Goal: Check status: Check status

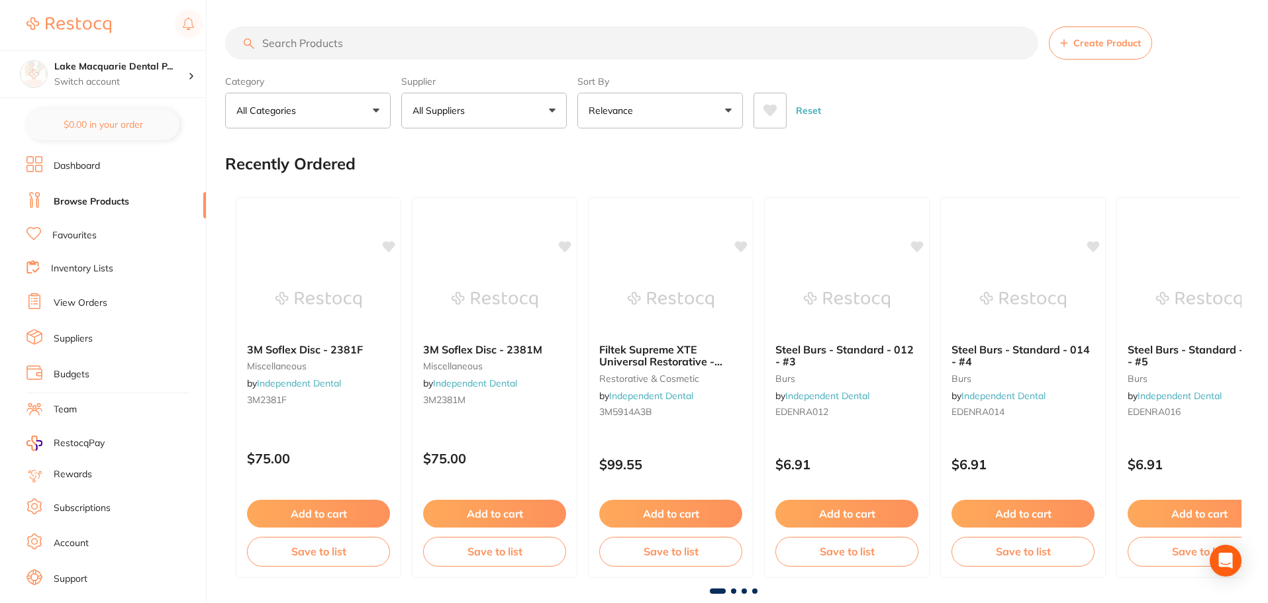
click at [101, 304] on link "View Orders" at bounding box center [81, 303] width 54 height 13
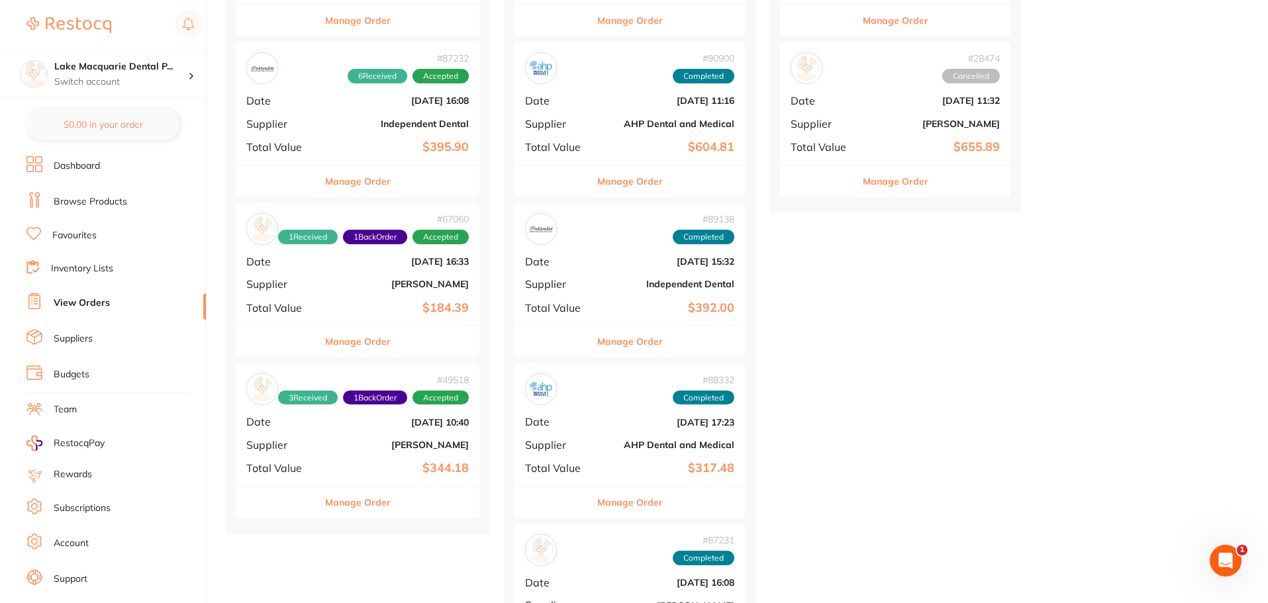
scroll to position [1324, 0]
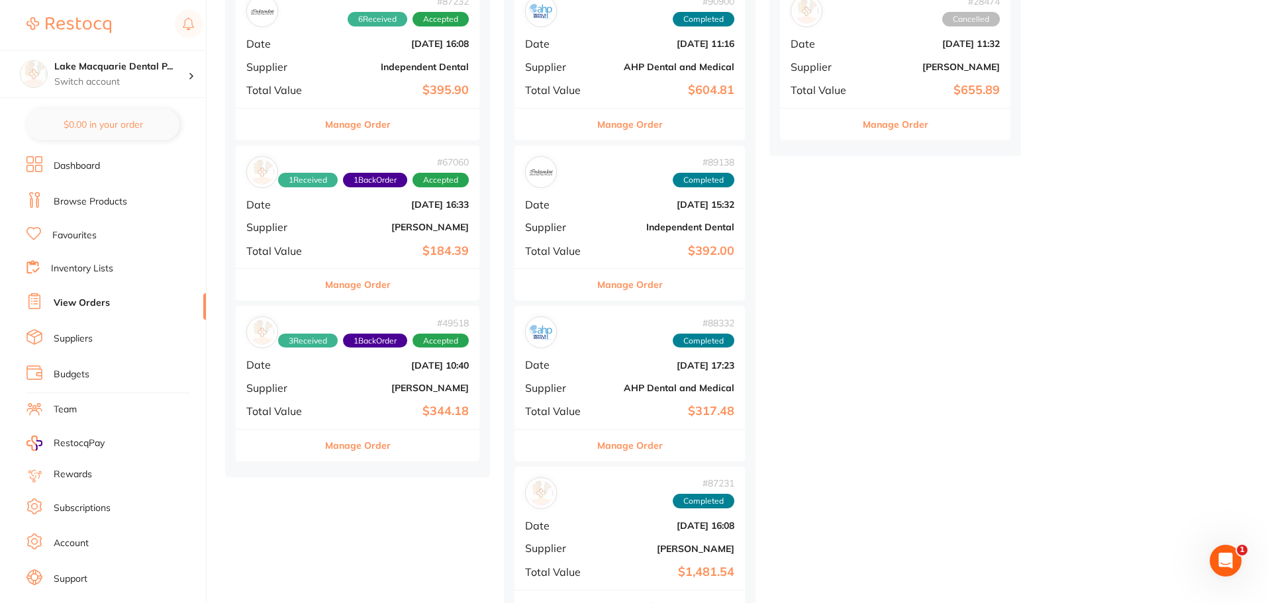
click at [376, 245] on b "$184.39" at bounding box center [398, 251] width 141 height 14
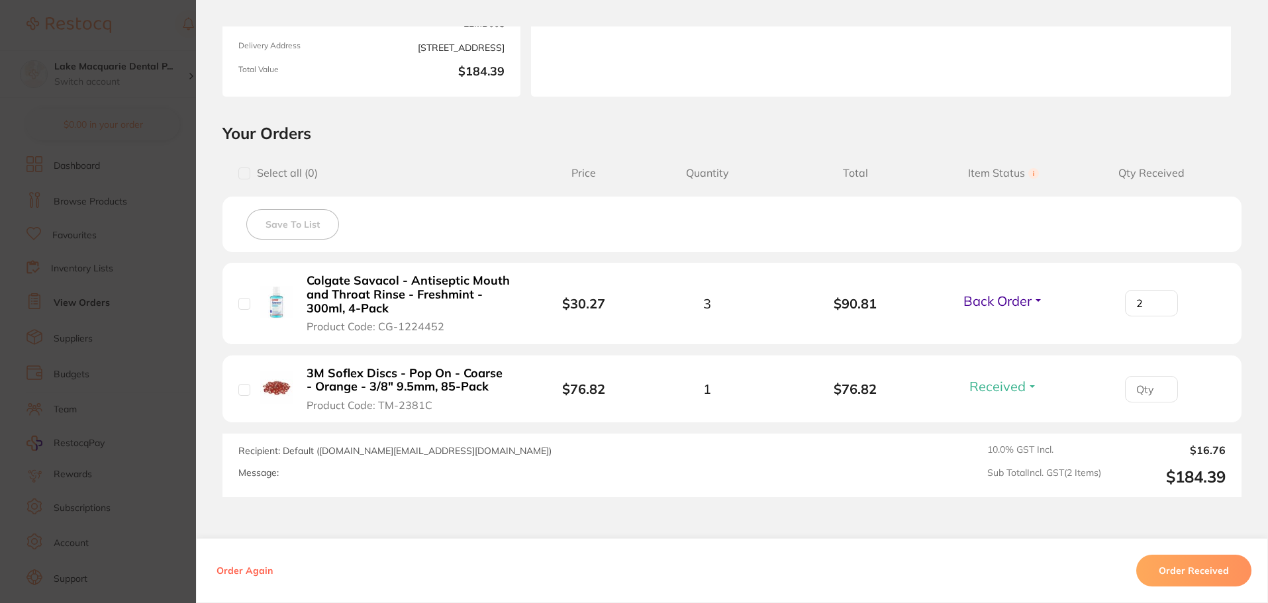
scroll to position [265, 0]
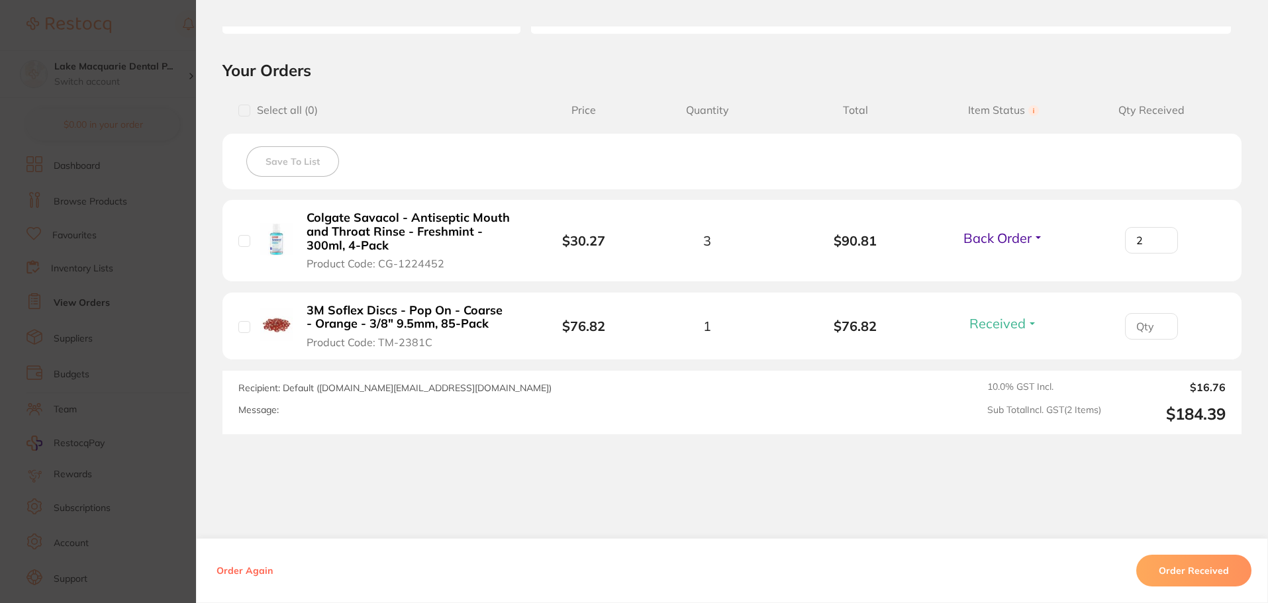
click at [116, 390] on section "Order ID: Restocq- 67060 Order Information 1 Received 1 Back Order Accepted Ord…" at bounding box center [634, 301] width 1268 height 603
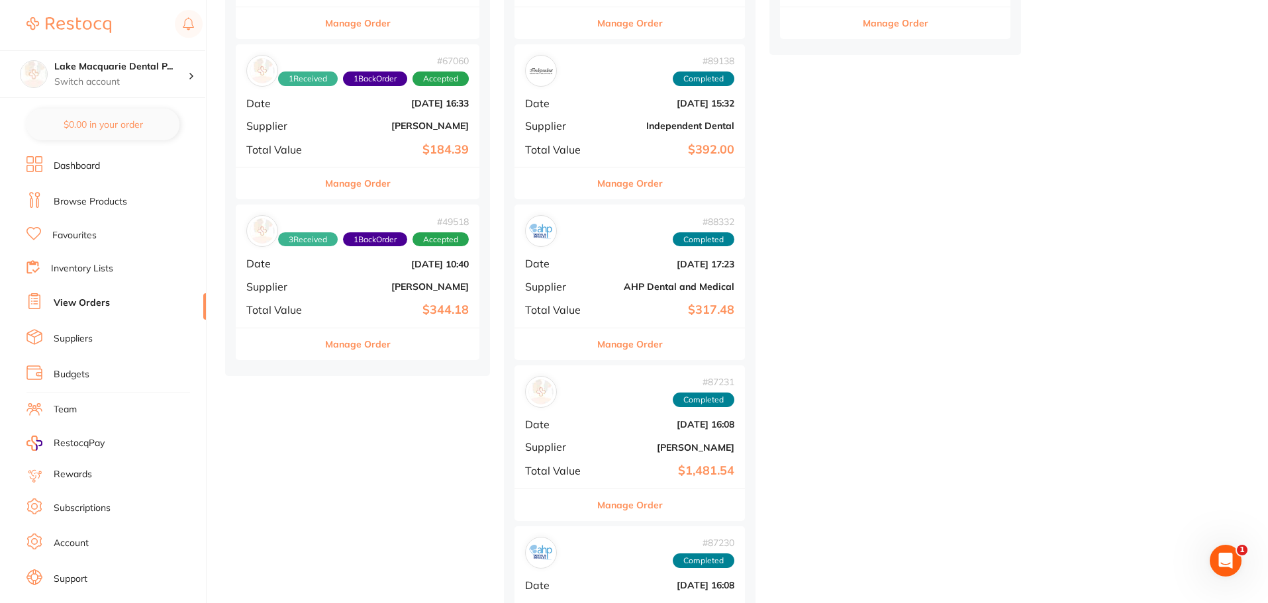
scroll to position [1456, 0]
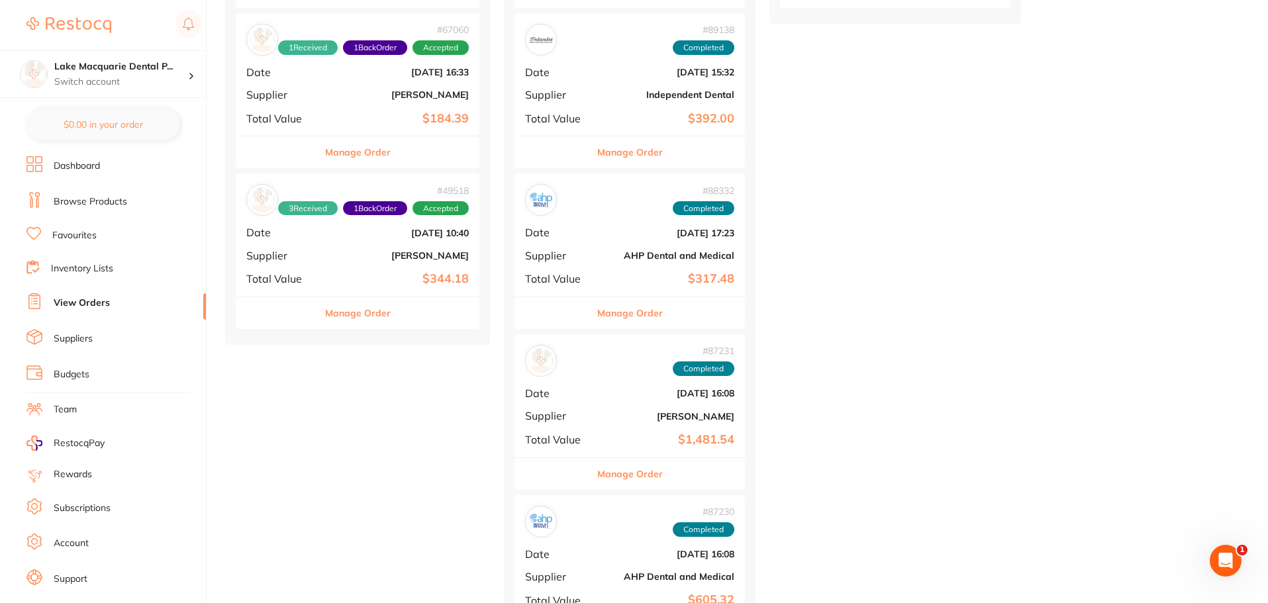
click at [339, 254] on b "[PERSON_NAME]" at bounding box center [398, 255] width 141 height 11
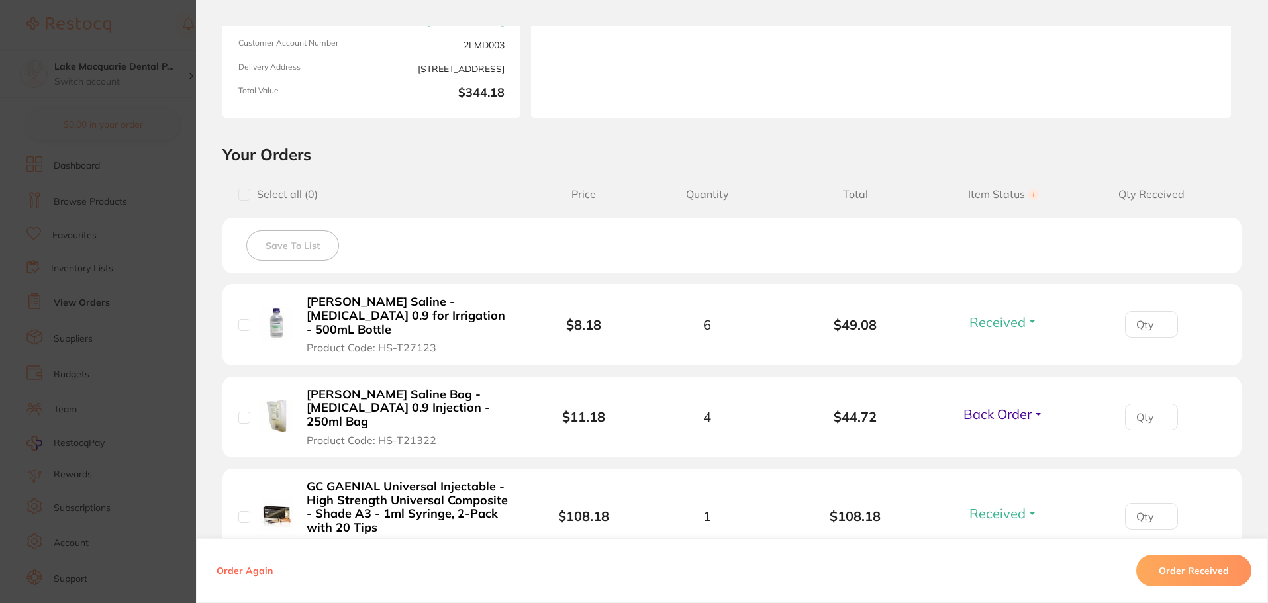
scroll to position [174, 0]
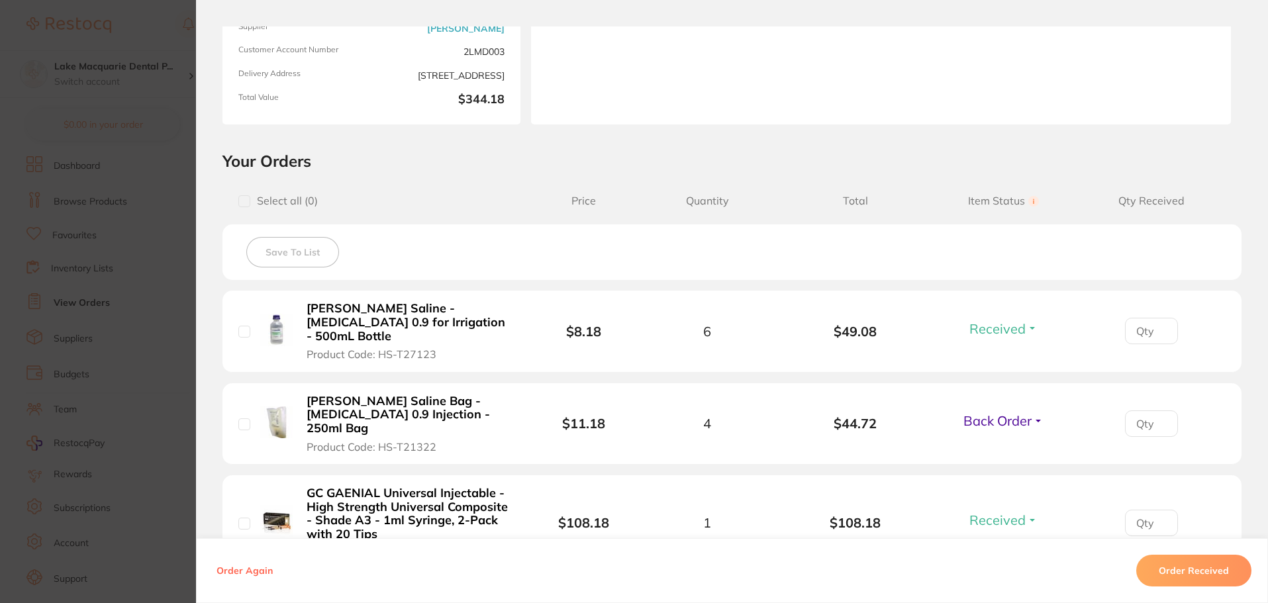
click at [124, 414] on section "Order ID: Restocq- 49518 Order Information 3 Received 1 Back Order Accepted Ord…" at bounding box center [634, 301] width 1268 height 603
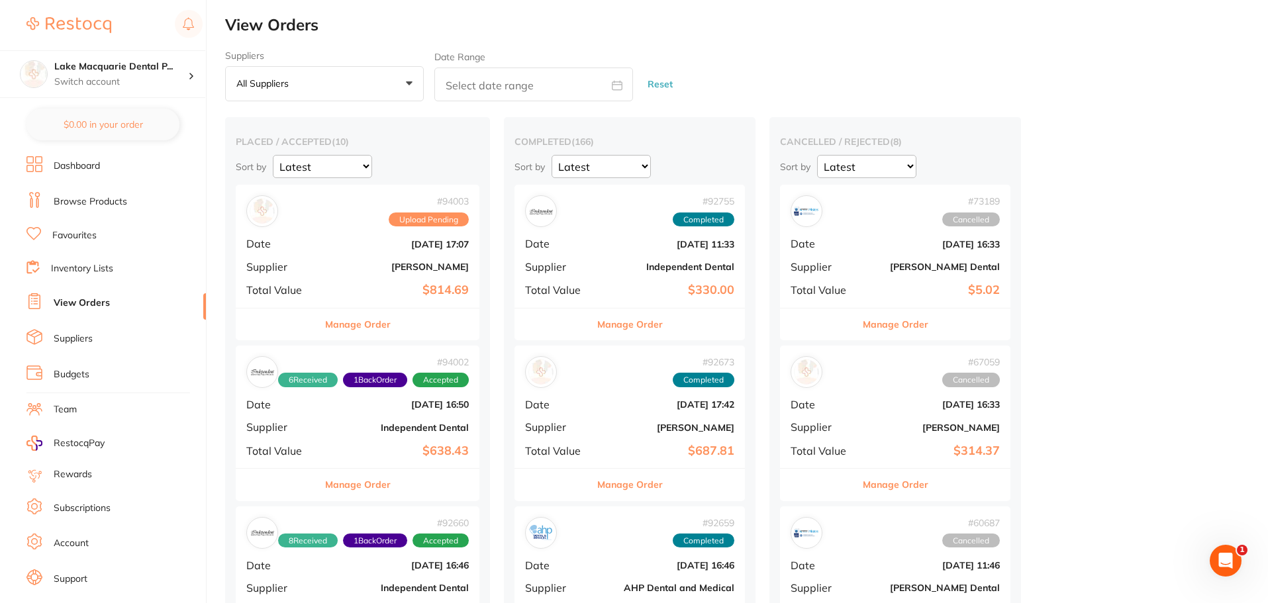
click at [357, 267] on b "[PERSON_NAME]" at bounding box center [398, 266] width 141 height 11
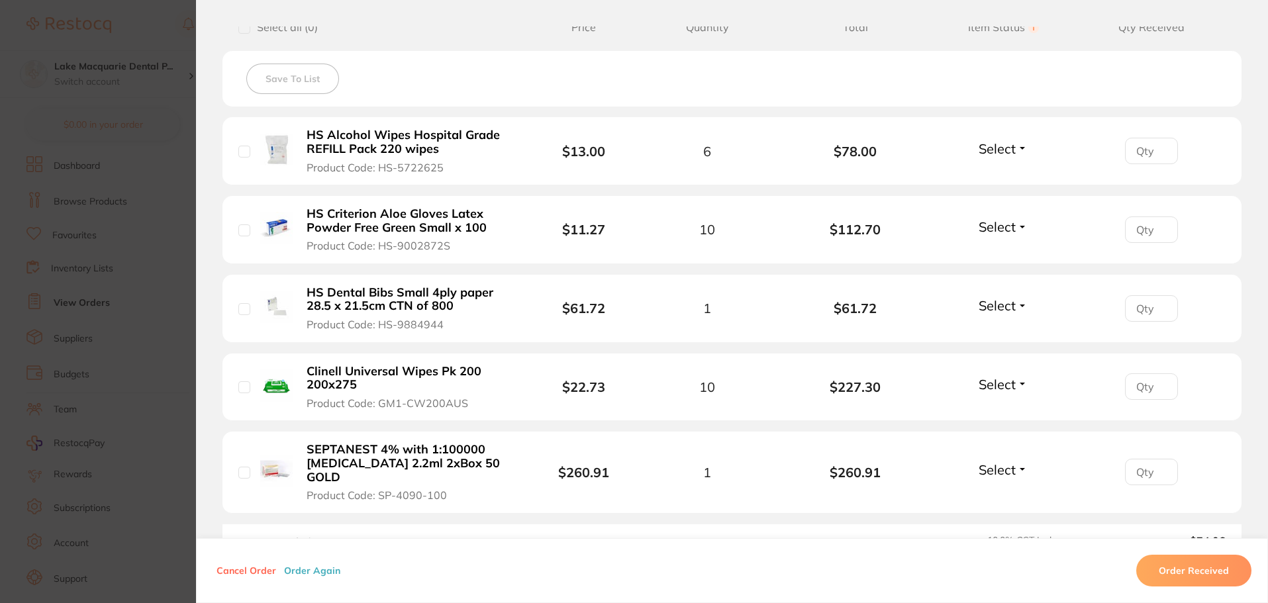
scroll to position [331, 0]
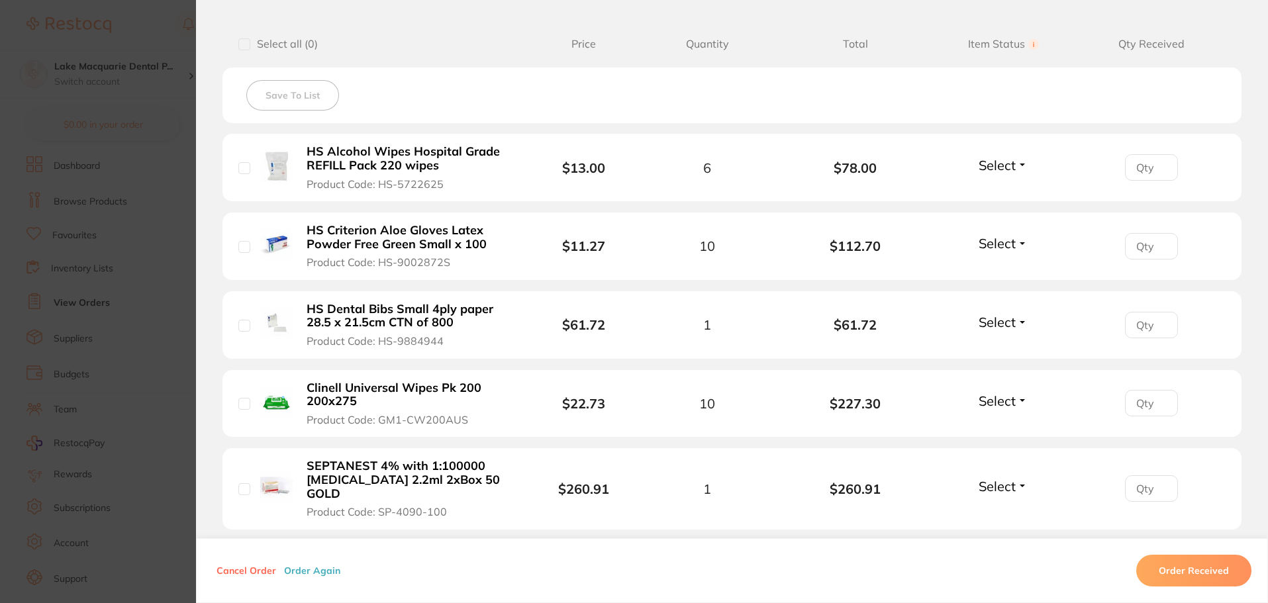
click at [68, 412] on section "Order ID: Restocq- 94003 Order Information Upload Pending Order Date [DATE] 17:…" at bounding box center [634, 301] width 1268 height 603
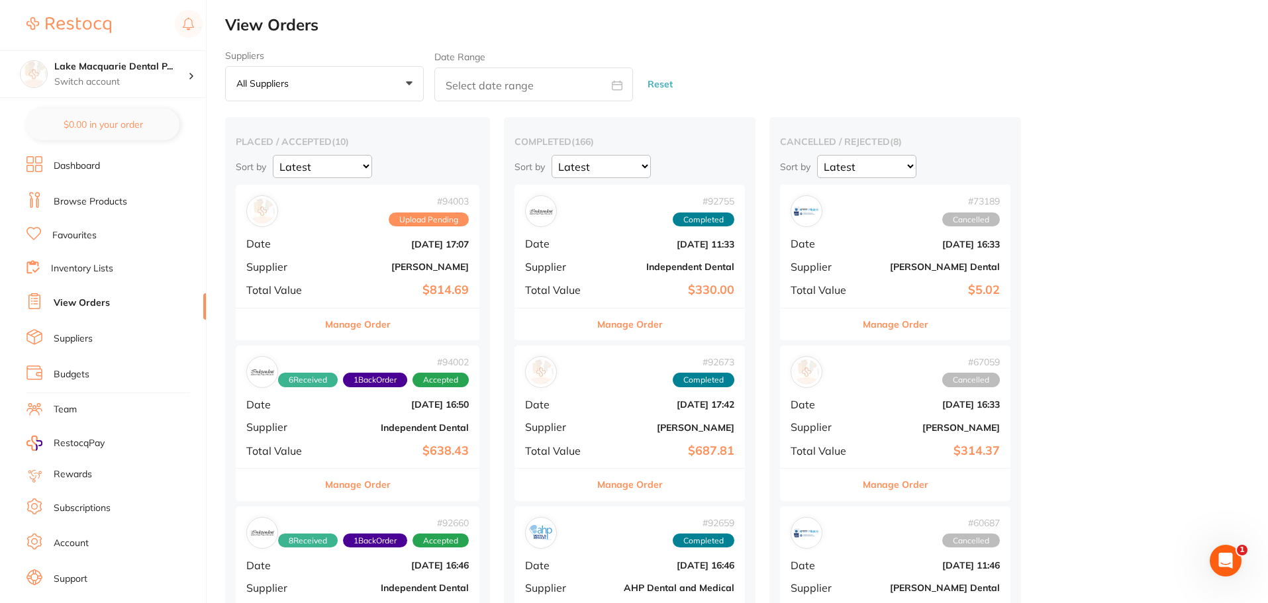
click at [363, 277] on div "# 94003 Upload Pending Date [DATE] 17:07 Supplier [PERSON_NAME] Total Value $81…" at bounding box center [358, 246] width 244 height 122
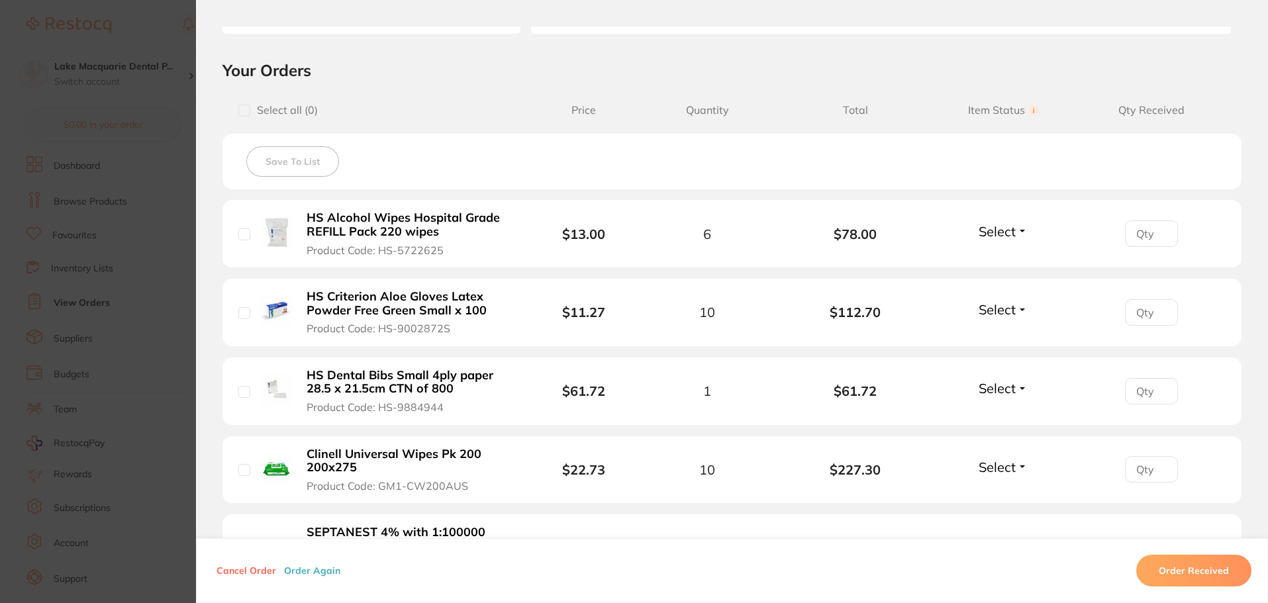
scroll to position [331, 0]
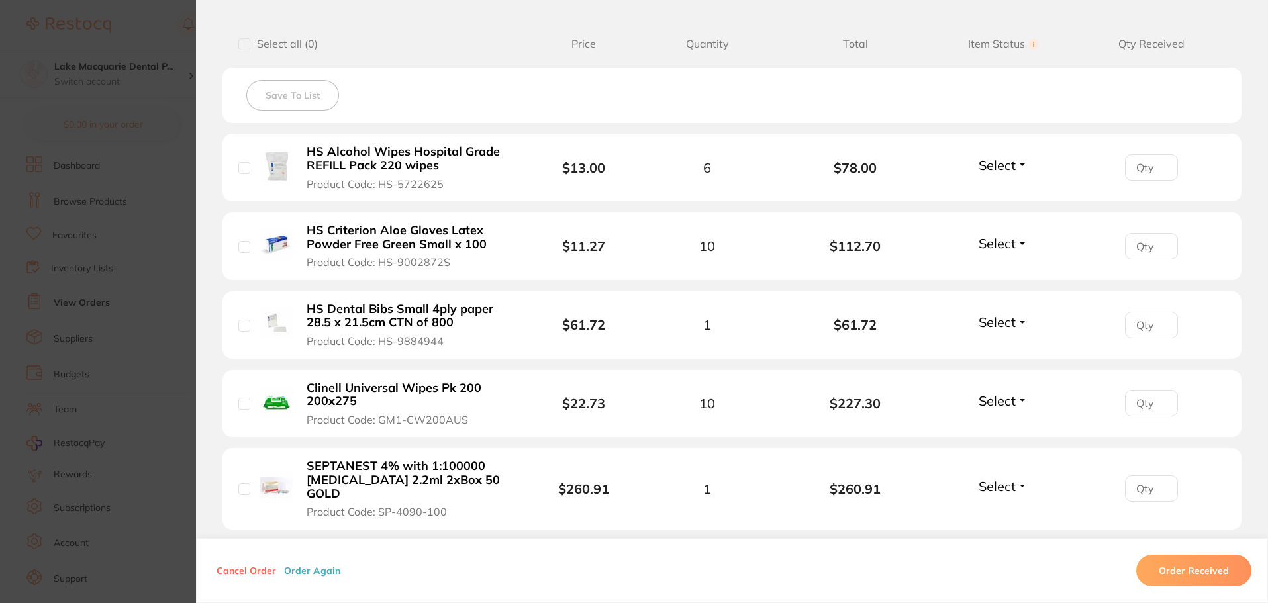
click at [140, 298] on section "Order ID: Restocq- 94003 Order Information Upload Pending Order Date [DATE] 17:…" at bounding box center [634, 301] width 1268 height 603
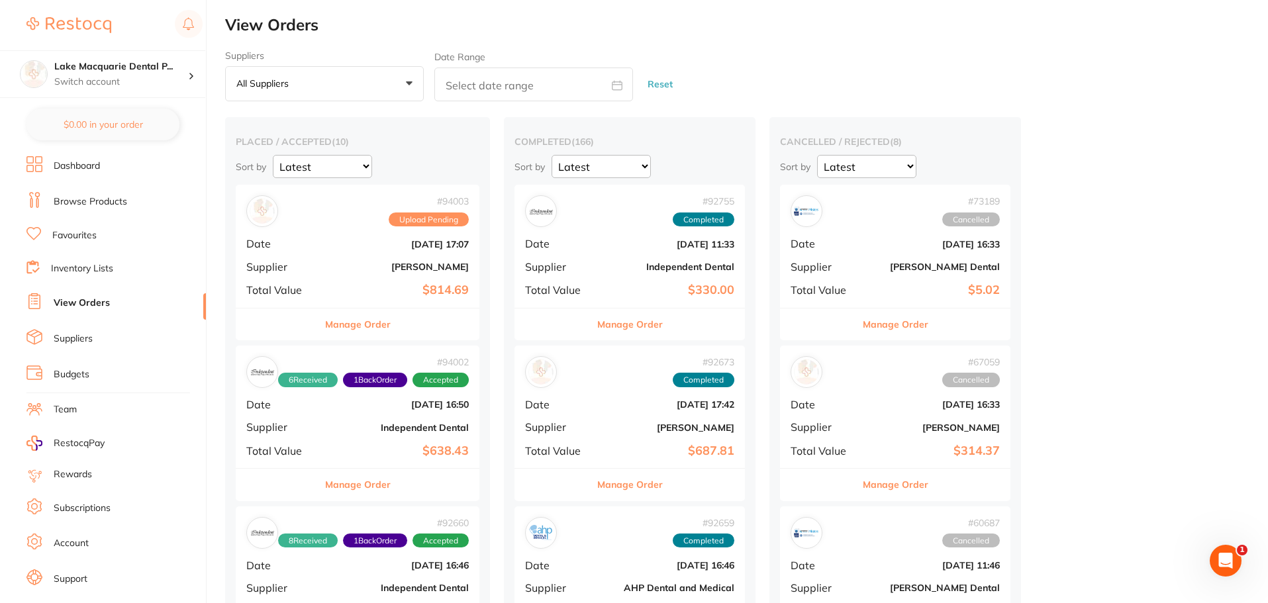
click at [416, 260] on div "# 94003 Upload Pending Date [DATE] 17:07 Supplier [PERSON_NAME] Total Value $81…" at bounding box center [358, 246] width 244 height 122
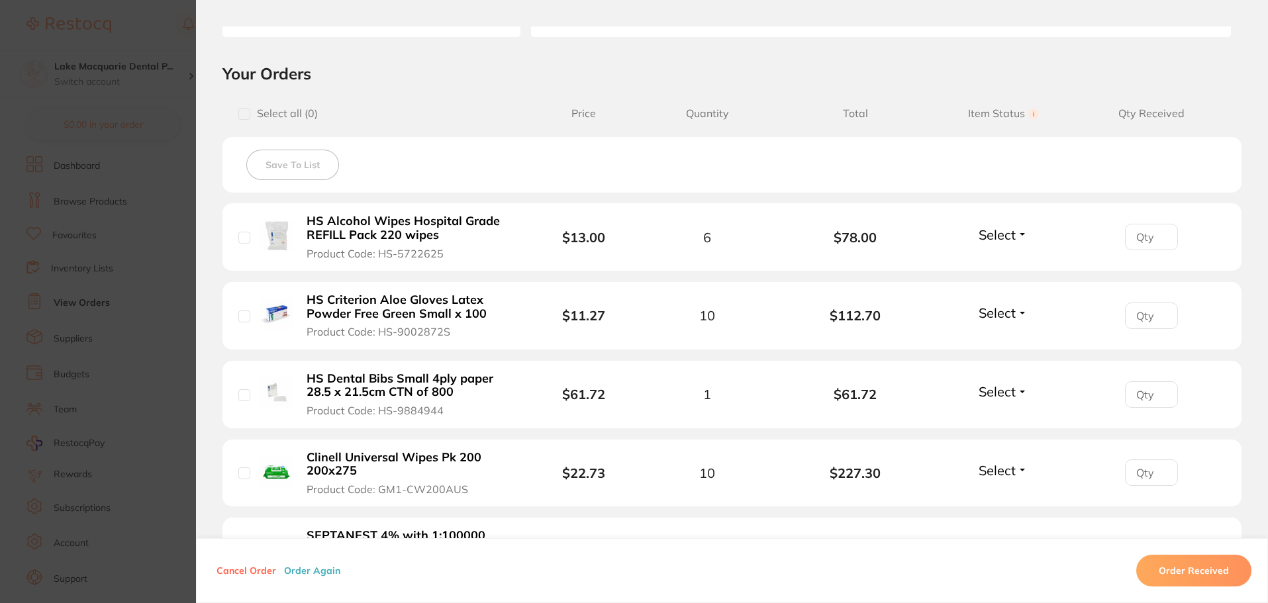
scroll to position [265, 0]
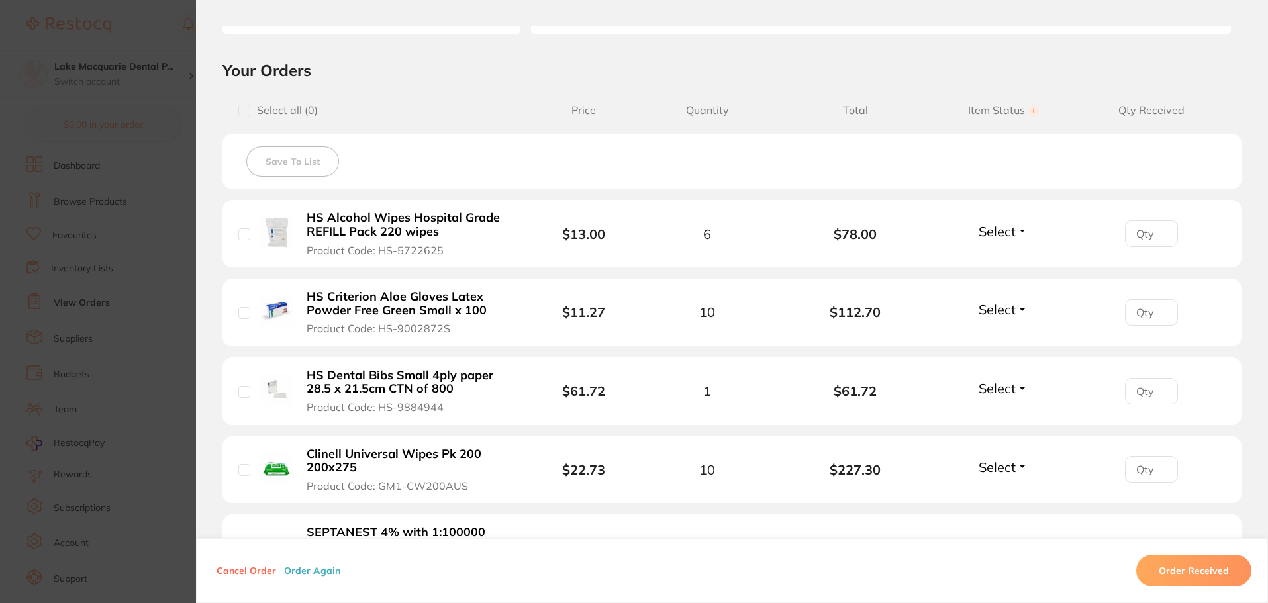
click at [1144, 234] on input "number" at bounding box center [1151, 233] width 53 height 26
click at [1002, 237] on span "Select" at bounding box center [996, 231] width 37 height 17
click at [998, 259] on span "Received" at bounding box center [1003, 260] width 34 height 10
click at [1009, 386] on span "Select" at bounding box center [996, 388] width 37 height 17
click at [996, 418] on span "Received" at bounding box center [1003, 417] width 34 height 10
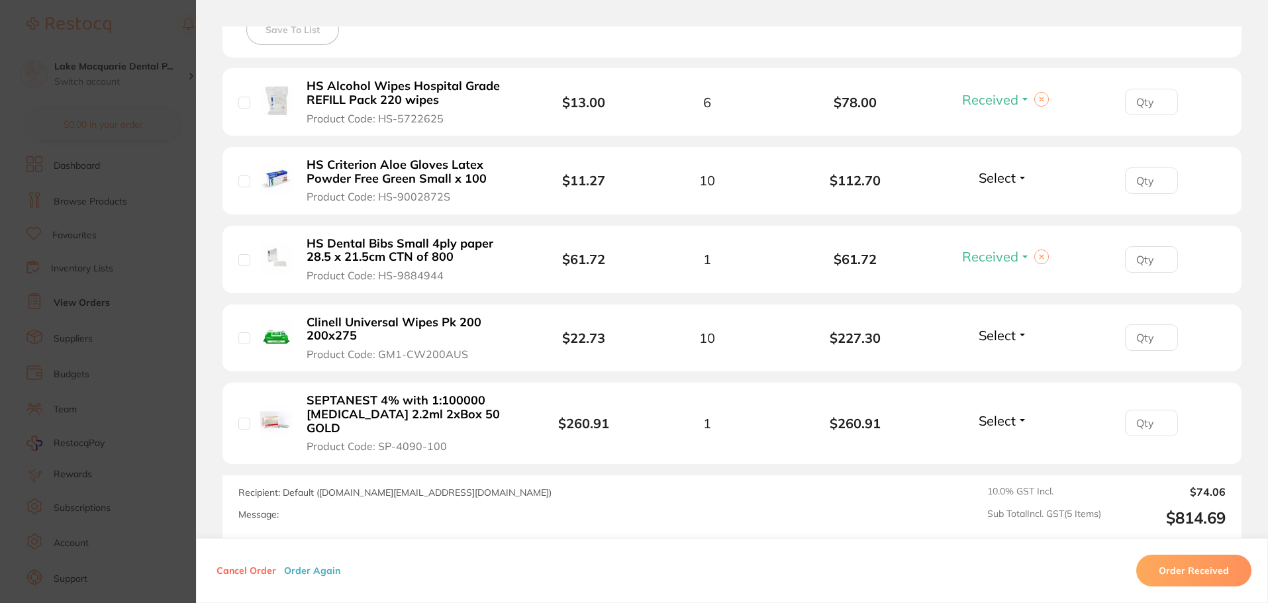
scroll to position [397, 0]
click at [996, 343] on div "Select Received Back Order" at bounding box center [1002, 337] width 57 height 22
click at [1009, 336] on span "Select" at bounding box center [996, 334] width 37 height 17
click at [1007, 368] on button "Received" at bounding box center [1003, 363] width 34 height 21
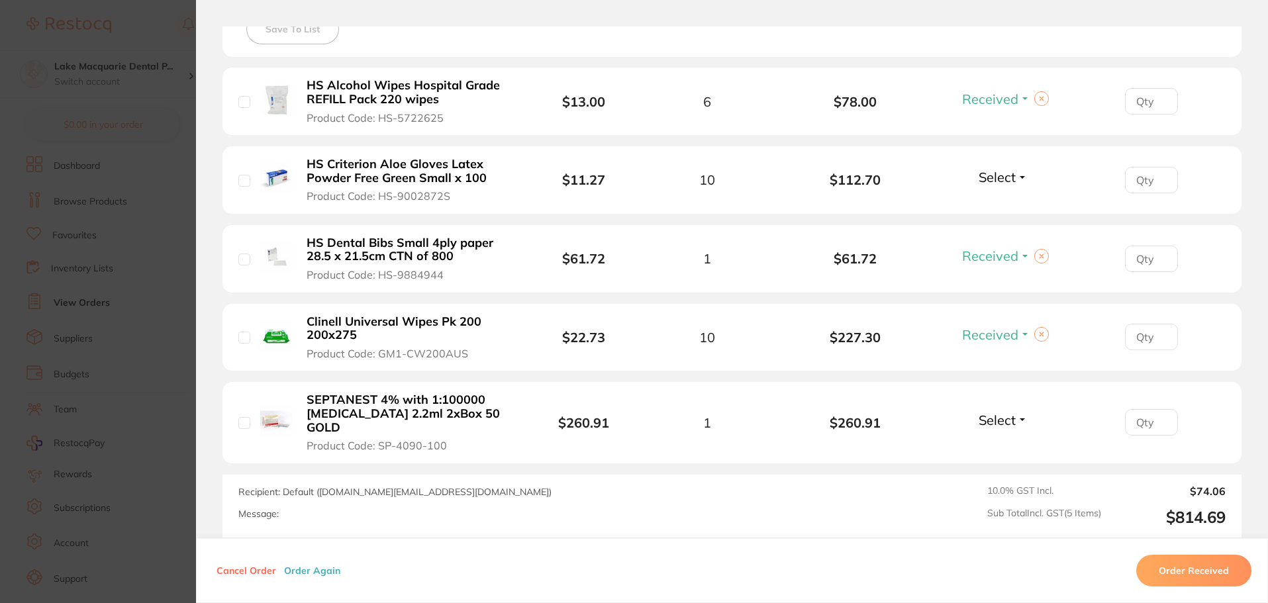
click at [151, 393] on section "Order ID: Restocq- 94003 Order Information 3 Received Upload Pending Order Date…" at bounding box center [634, 301] width 1268 height 603
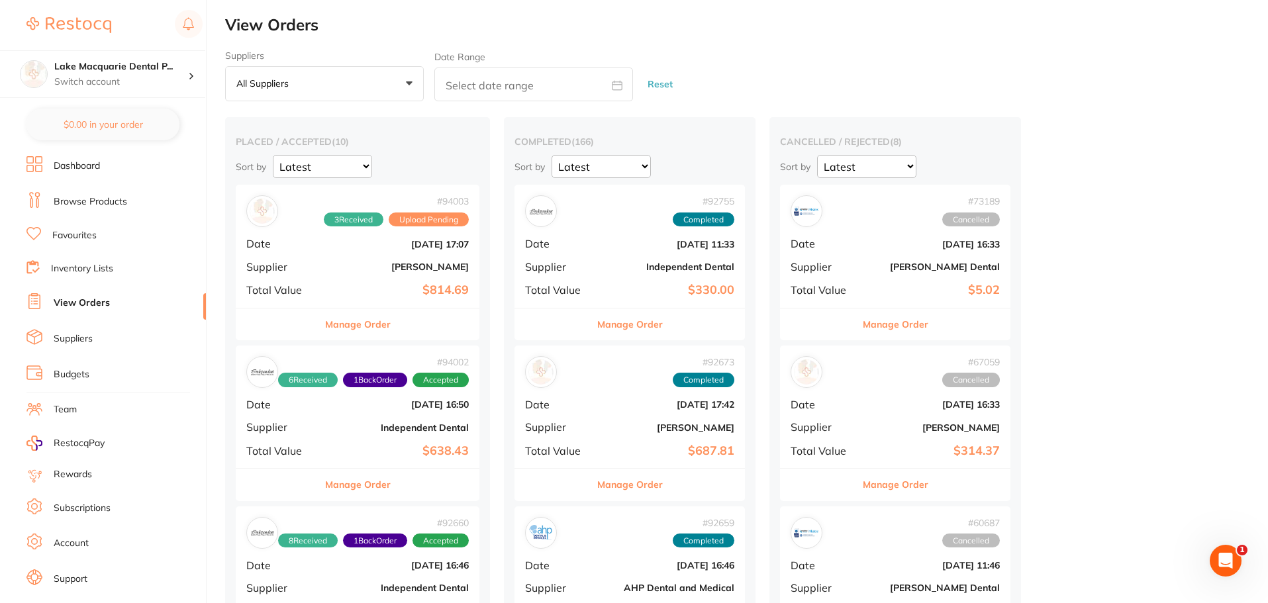
click at [331, 422] on b "Independent Dental" at bounding box center [398, 427] width 141 height 11
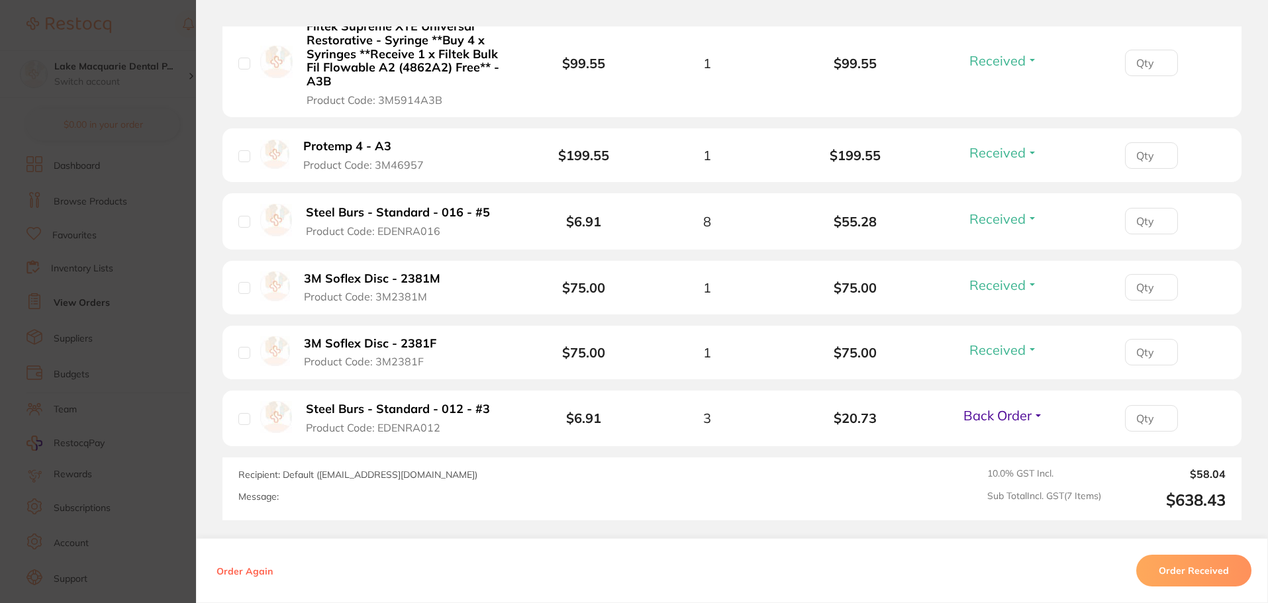
scroll to position [530, 0]
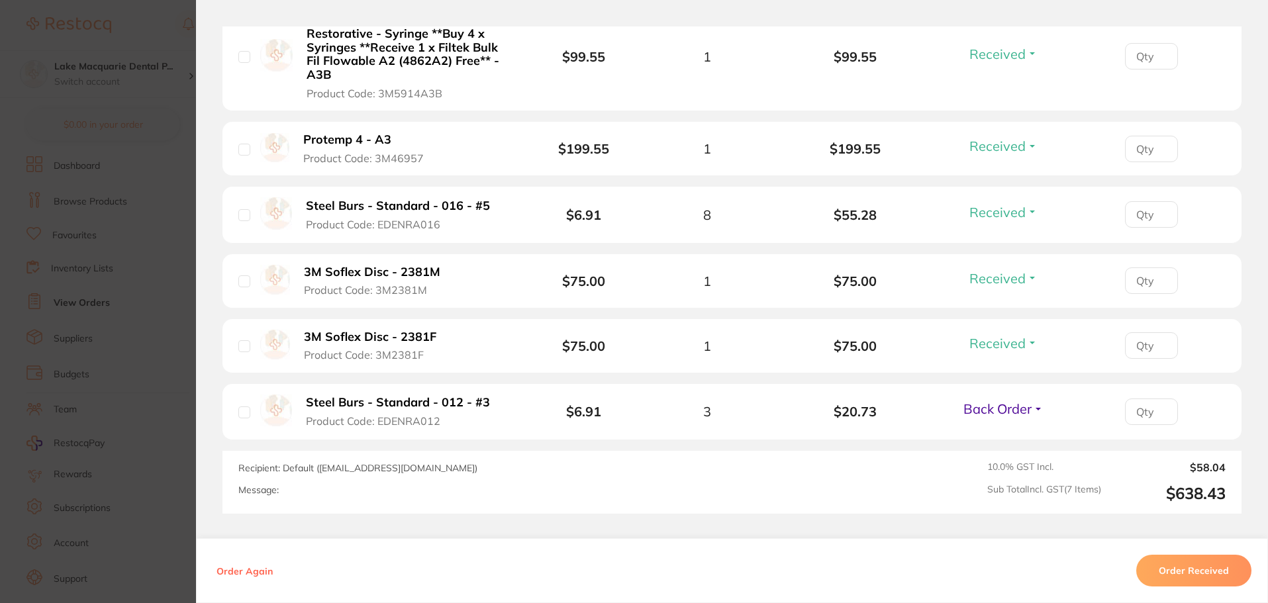
click at [116, 389] on section "Order ID: Restocq- 94002 Order Information 6 Received 1 Back Order Accepted Ord…" at bounding box center [634, 301] width 1268 height 603
